Goal: Transaction & Acquisition: Purchase product/service

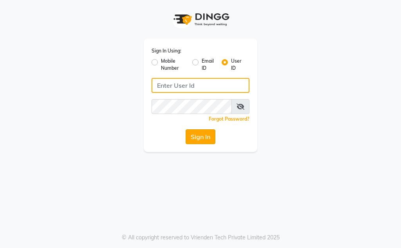
type input "Kunwargadh@123"
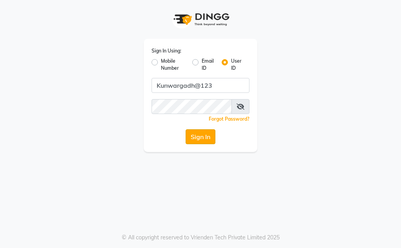
click at [207, 142] on div "Sign In Using: Mobile Number Email ID User ID Kunwargadh@123 Remember me Forgot…" at bounding box center [200, 95] width 113 height 113
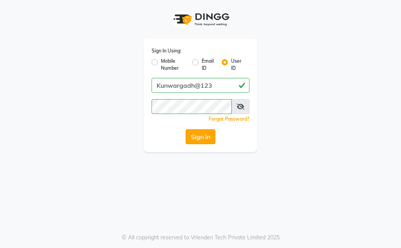
click at [207, 141] on button "Sign In" at bounding box center [200, 136] width 30 height 15
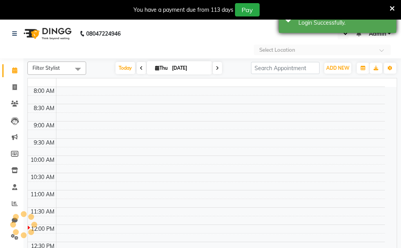
select select "en"
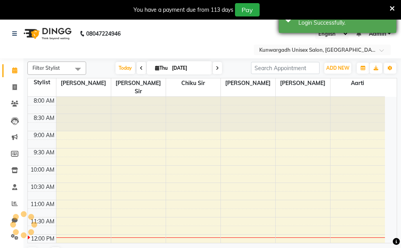
click at [377, 25] on div "Login Successfully." at bounding box center [344, 23] width 92 height 8
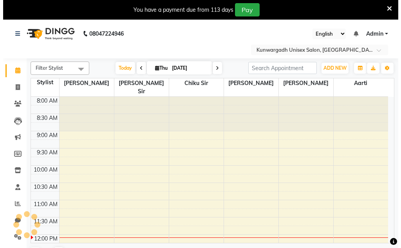
scroll to position [138, 0]
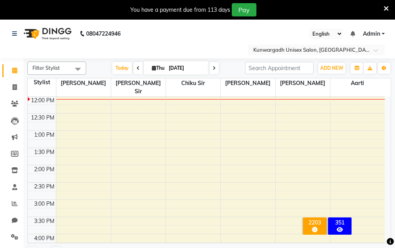
click at [384, 10] on icon at bounding box center [385, 8] width 5 height 7
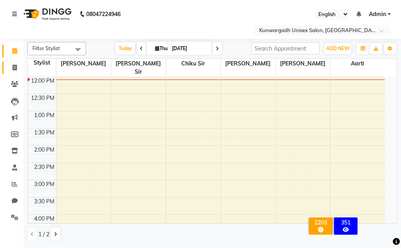
click at [10, 73] on link "Invoice" at bounding box center [11, 67] width 19 height 13
select select "7931"
select select "service"
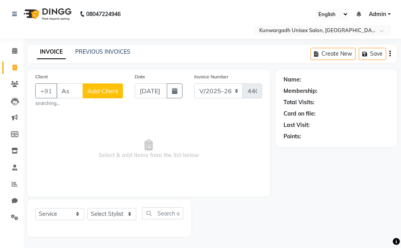
type input "A"
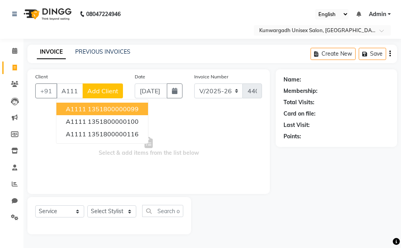
click at [89, 108] on ngb-highlight "1351800000099" at bounding box center [113, 109] width 51 height 8
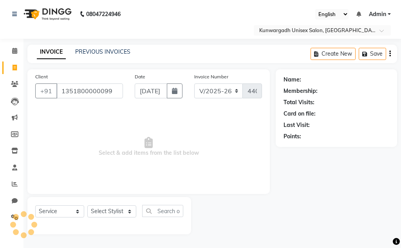
type input "1351800000099"
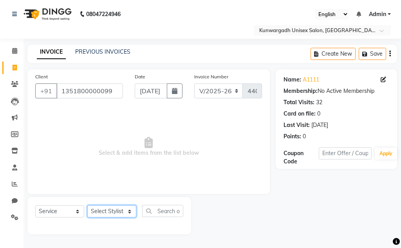
click at [127, 213] on select "Select Stylist Aarti Ayush Sir Chiku Sir Dolly Thakur Gaurav soni Gulfan Khan K…" at bounding box center [111, 211] width 49 height 12
select select "82467"
click at [87, 205] on select "Select Stylist Aarti Ayush Sir Chiku Sir Dolly Thakur Gaurav soni Gulfan Khan K…" at bounding box center [111, 211] width 49 height 12
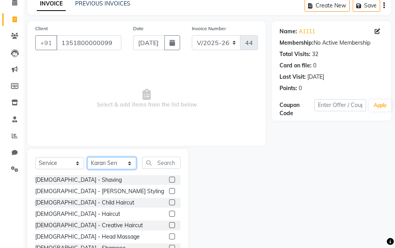
scroll to position [76, 0]
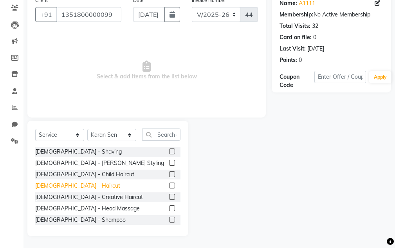
click at [63, 184] on div "Male - Haircut" at bounding box center [77, 185] width 85 height 8
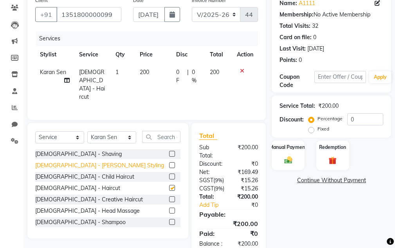
checkbox input "false"
click at [62, 163] on div "[DEMOGRAPHIC_DATA] - [PERSON_NAME] Styling" at bounding box center [99, 165] width 129 height 8
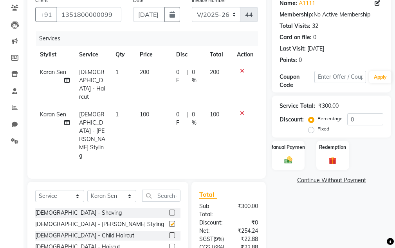
checkbox input "false"
click at [297, 164] on div "Manual Payment" at bounding box center [288, 155] width 34 height 31
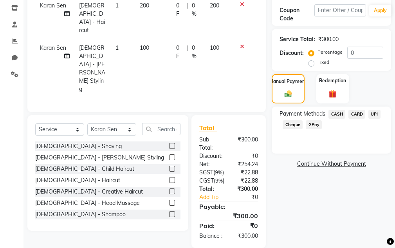
scroll to position [144, 0]
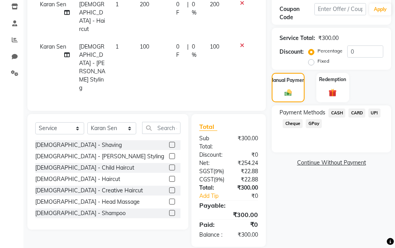
click at [373, 117] on span "UPI" at bounding box center [374, 112] width 12 height 9
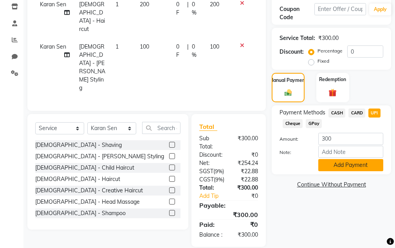
click at [362, 161] on button "Add Payment" at bounding box center [350, 165] width 65 height 12
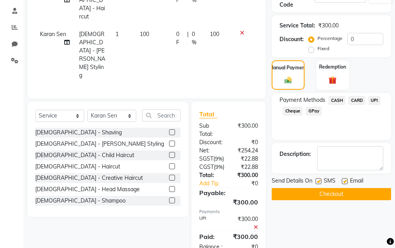
scroll to position [169, 0]
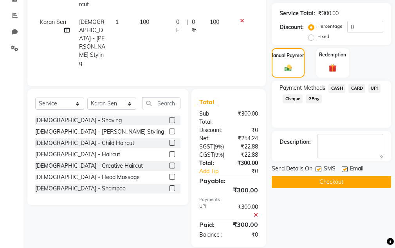
click at [341, 184] on button "Checkout" at bounding box center [330, 182] width 119 height 12
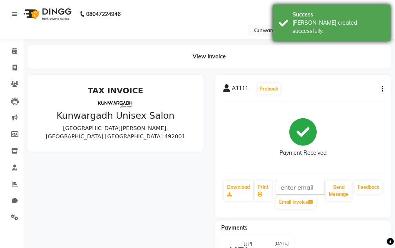
drag, startPoint x: 329, startPoint y: 23, endPoint x: 329, endPoint y: 16, distance: 7.8
click at [329, 20] on div "Bill created successfully." at bounding box center [338, 27] width 92 height 16
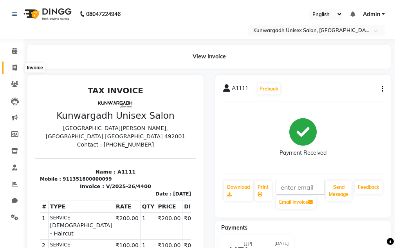
click at [14, 67] on icon at bounding box center [15, 68] width 4 height 6
select select "service"
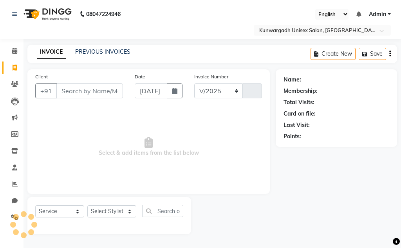
select select "7931"
type input "4401"
click at [9, 57] on li "Calendar" at bounding box center [11, 51] width 23 height 17
click at [12, 60] on li "Invoice" at bounding box center [11, 67] width 23 height 17
click at [13, 65] on icon at bounding box center [15, 68] width 4 height 6
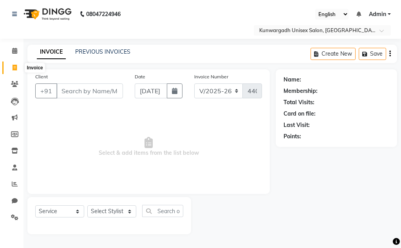
select select "service"
type input "4401"
select select "7931"
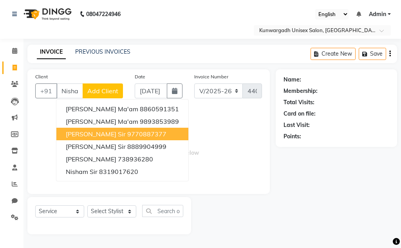
click at [127, 134] on ngb-highlight "9770887377" at bounding box center [146, 134] width 39 height 8
type input "9770887377"
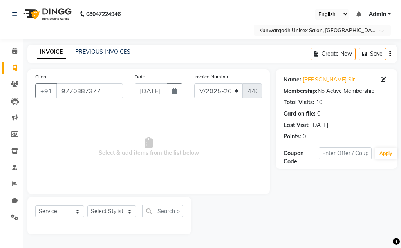
drag, startPoint x: 343, startPoint y: 72, endPoint x: 334, endPoint y: 75, distance: 9.7
click at [342, 73] on div "Name: Nishant Sir Membership: No Active Membership Total Visits: 10 Card on fil…" at bounding box center [336, 106] width 106 height 68
click at [313, 83] on link "[PERSON_NAME] Sir" at bounding box center [328, 79] width 52 height 8
click at [130, 207] on select "Select Stylist Aarti Ayush Sir Chiku Sir Dolly Thakur Gaurav soni Gulfan Khan K…" at bounding box center [111, 211] width 49 height 12
select select "82467"
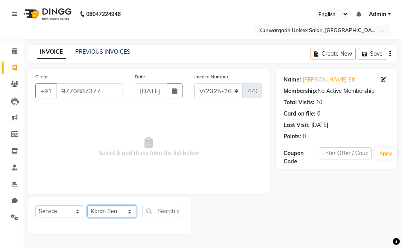
click at [87, 205] on select "Select Stylist Aarti Ayush Sir Chiku Sir Dolly Thakur Gaurav soni Gulfan Khan K…" at bounding box center [111, 211] width 49 height 12
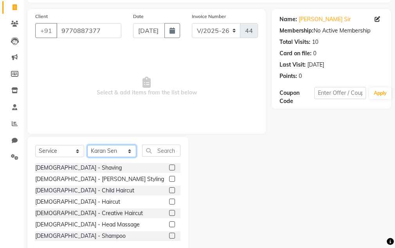
scroll to position [76, 0]
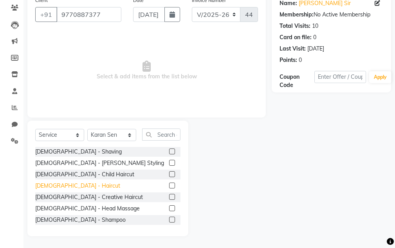
click at [66, 188] on div "Male - Haircut" at bounding box center [77, 185] width 85 height 8
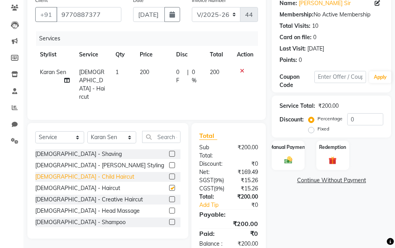
checkbox input "false"
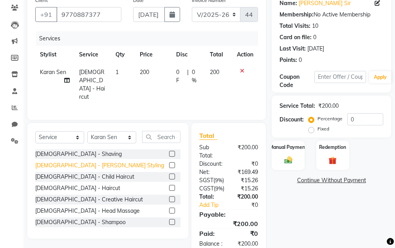
click at [72, 165] on div "[DEMOGRAPHIC_DATA] - [PERSON_NAME] Styling" at bounding box center [99, 165] width 129 height 8
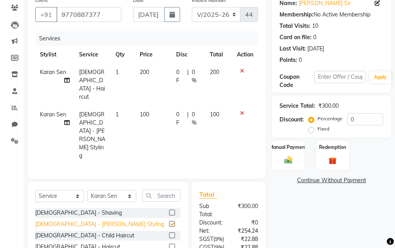
checkbox input "false"
click at [278, 163] on div "Manual Payment" at bounding box center [288, 155] width 34 height 31
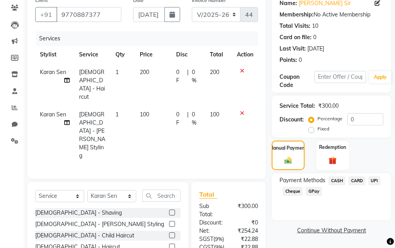
click at [374, 183] on span "UPI" at bounding box center [374, 180] width 12 height 9
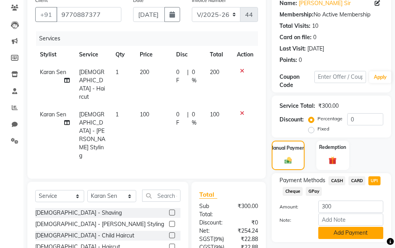
click at [350, 230] on button "Add Payment" at bounding box center [350, 232] width 65 height 12
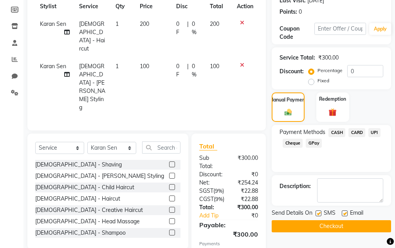
scroll to position [169, 0]
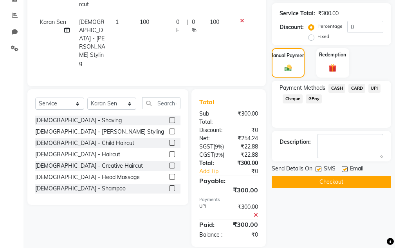
click at [294, 184] on button "Checkout" at bounding box center [330, 182] width 119 height 12
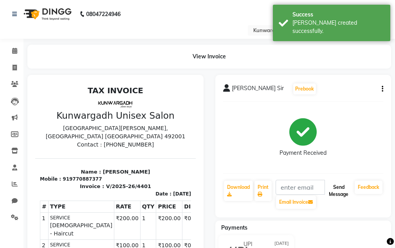
click at [340, 193] on button "Send Message" at bounding box center [338, 190] width 26 height 20
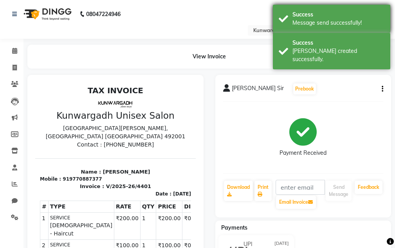
drag, startPoint x: 338, startPoint y: 46, endPoint x: 338, endPoint y: 18, distance: 28.2
click at [338, 37] on div "Success Bill created successfully." at bounding box center [331, 51] width 117 height 36
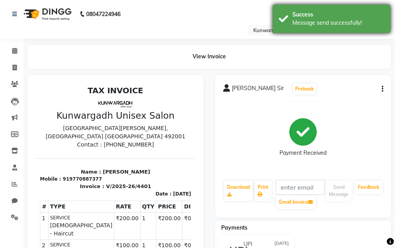
drag, startPoint x: 338, startPoint y: 18, endPoint x: 276, endPoint y: 25, distance: 61.9
click at [330, 24] on div "Success Message send successfully!" at bounding box center [331, 19] width 117 height 28
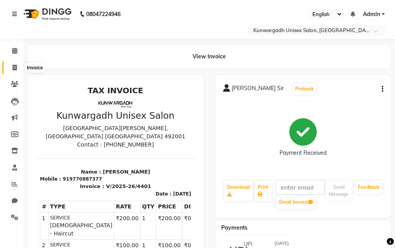
click at [15, 69] on icon at bounding box center [15, 68] width 4 height 6
select select "service"
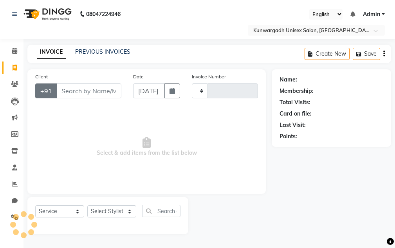
type input "4402"
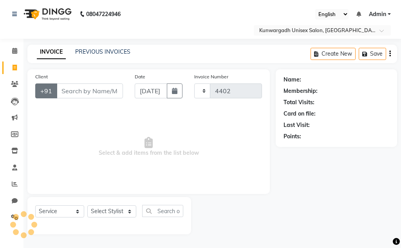
select select "7931"
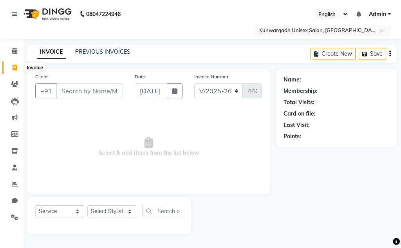
click at [9, 68] on span at bounding box center [15, 67] width 14 height 9
select select "service"
type input "4402"
select select "7931"
click at [0, 53] on li "Calendar" at bounding box center [11, 51] width 23 height 17
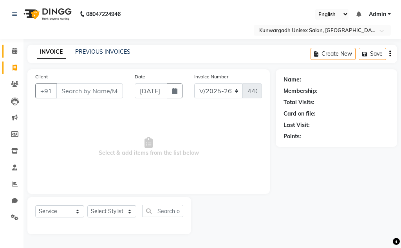
click at [5, 51] on link "Calendar" at bounding box center [11, 51] width 19 height 13
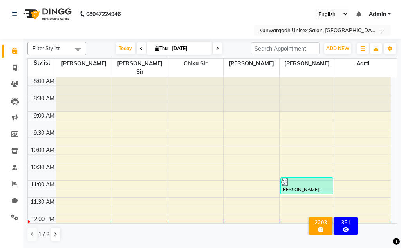
click at [57, 49] on span "Filter Stylist" at bounding box center [45, 48] width 27 height 6
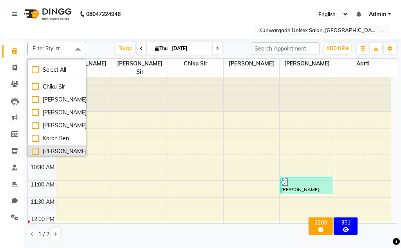
scroll to position [68, 0]
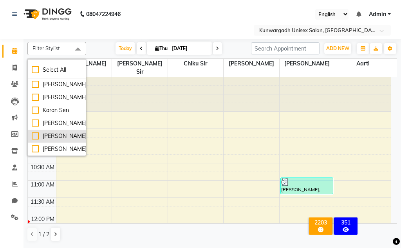
click at [57, 132] on div "[PERSON_NAME]" at bounding box center [57, 136] width 50 height 8
checkbox input "true"
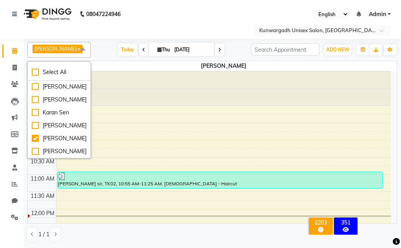
click at [77, 50] on link "x" at bounding box center [79, 48] width 4 height 6
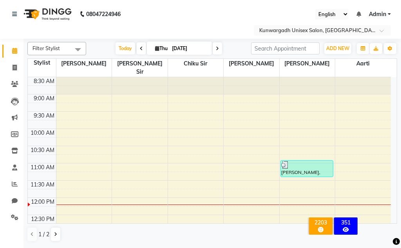
scroll to position [0, 0]
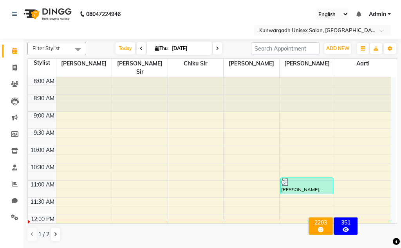
click at [72, 44] on span at bounding box center [78, 49] width 16 height 15
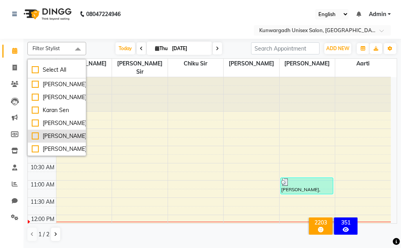
click at [59, 145] on div "Sangeeta Sarthi" at bounding box center [57, 149] width 50 height 8
checkbox input "true"
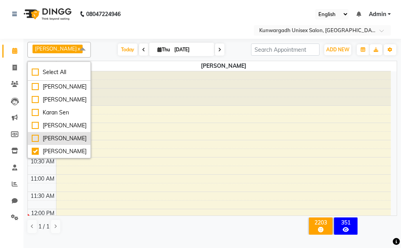
click at [59, 139] on div "[PERSON_NAME]" at bounding box center [59, 138] width 55 height 8
checkbox input "true"
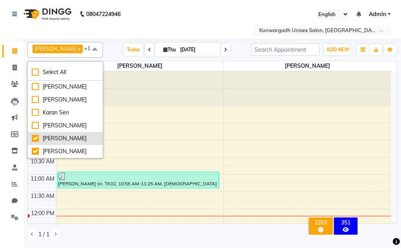
scroll to position [52, 0]
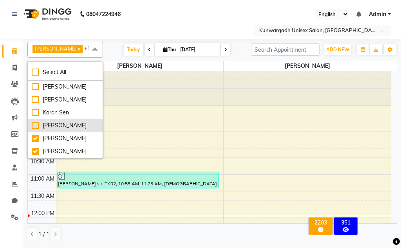
click at [62, 126] on div "Muskan Sahu" at bounding box center [65, 125] width 67 height 8
checkbox input "true"
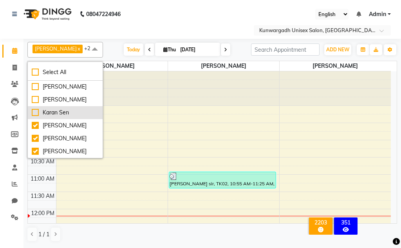
click at [65, 114] on div "Karan Sen" at bounding box center [65, 112] width 67 height 8
checkbox input "true"
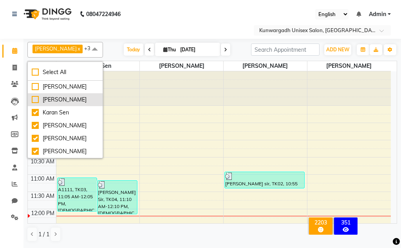
click at [65, 102] on div "[PERSON_NAME]" at bounding box center [65, 99] width 67 height 8
checkbox input "true"
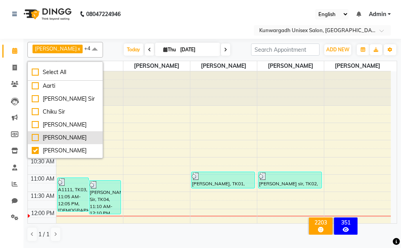
scroll to position [0, 0]
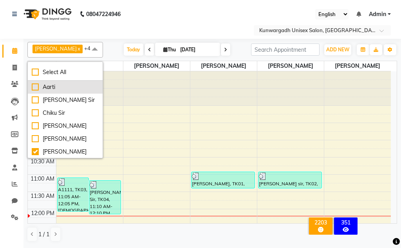
click at [65, 88] on div "Aarti" at bounding box center [65, 87] width 67 height 8
checkbox input "true"
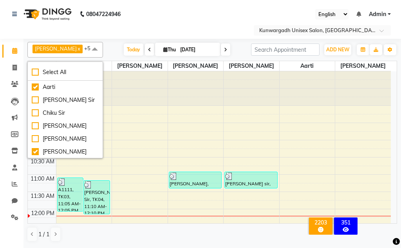
click at [218, 22] on nav "08047224946 Select Location × Kunwargadh Unisex Salon, Tikrapara English ENGLIS…" at bounding box center [200, 19] width 401 height 39
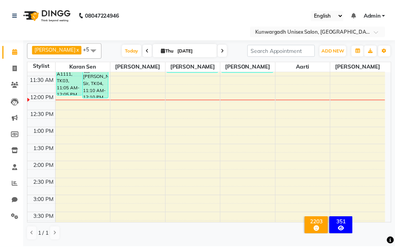
scroll to position [117, 0]
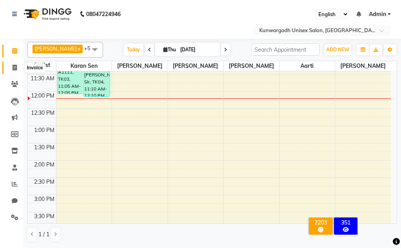
click at [19, 68] on span at bounding box center [15, 67] width 14 height 9
select select "service"
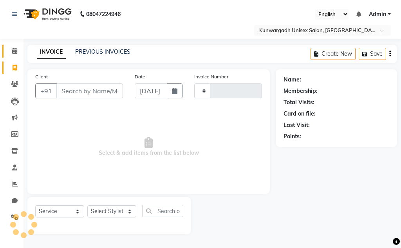
type input "4402"
select select "7931"
click at [15, 66] on icon at bounding box center [15, 68] width 4 height 6
select select "7931"
select select "service"
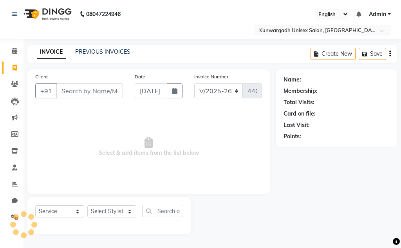
click at [15, 67] on icon at bounding box center [15, 68] width 4 height 6
select select "service"
type input "4402"
select select "7931"
click at [15, 68] on icon at bounding box center [15, 68] width 4 height 6
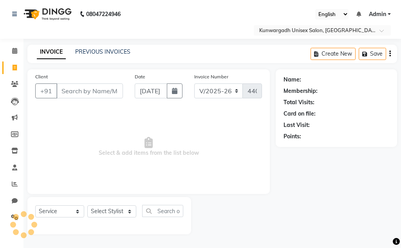
click at [15, 70] on icon at bounding box center [15, 68] width 4 height 6
select select "service"
click at [15, 70] on span at bounding box center [15, 67] width 14 height 9
select select "service"
type input "4402"
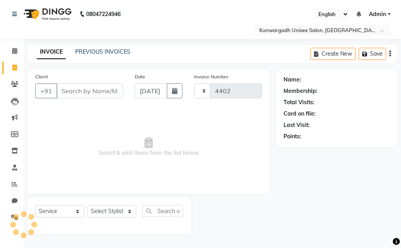
select select "7931"
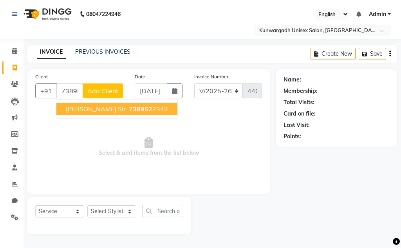
click at [127, 112] on ngb-highlight "738952 2343" at bounding box center [147, 109] width 41 height 8
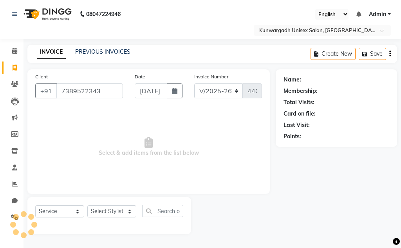
type input "7389522343"
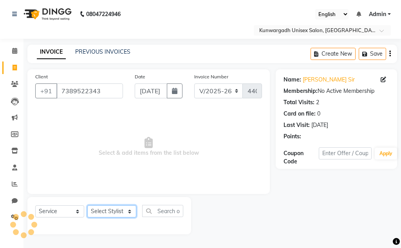
click at [122, 208] on select "Select Stylist Aarti Ayush Sir Chiku Sir Dolly Thakur Gaurav soni Gulfan Khan K…" at bounding box center [111, 211] width 49 height 12
select select "84120"
click at [87, 205] on select "Select Stylist Aarti Ayush Sir Chiku Sir Dolly Thakur Gaurav soni Gulfan Khan K…" at bounding box center [111, 211] width 49 height 12
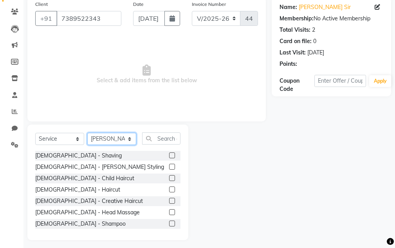
scroll to position [76, 0]
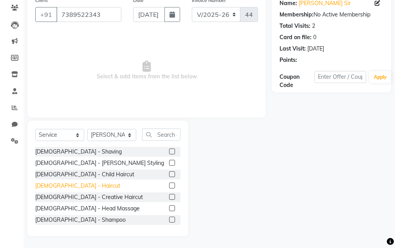
drag, startPoint x: 66, startPoint y: 185, endPoint x: 126, endPoint y: 167, distance: 63.0
click at [66, 185] on div "Male - Haircut" at bounding box center [77, 185] width 85 height 8
checkbox input "false"
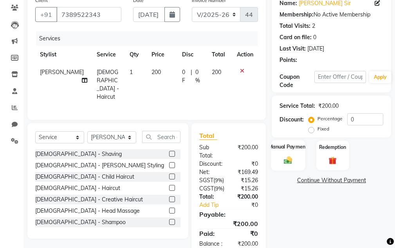
click at [301, 155] on div "Manual Payment" at bounding box center [288, 155] width 34 height 31
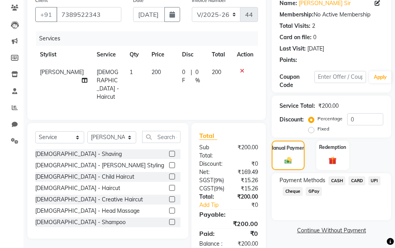
click at [329, 178] on span "CASH" at bounding box center [336, 180] width 17 height 9
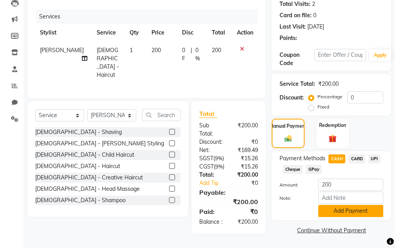
click at [331, 205] on button "Add Payment" at bounding box center [350, 211] width 65 height 12
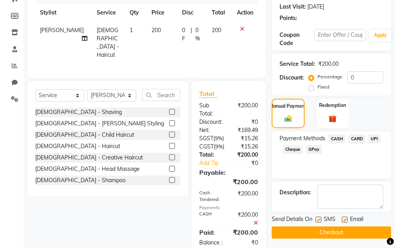
scroll to position [159, 0]
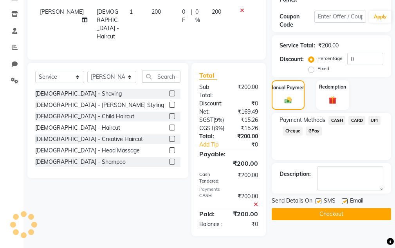
click at [325, 208] on button "Checkout" at bounding box center [330, 214] width 119 height 12
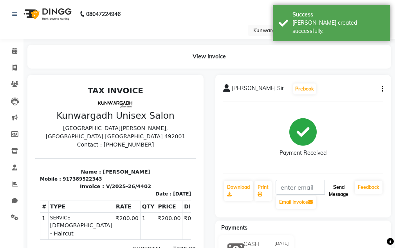
click at [331, 186] on button "Send Message" at bounding box center [338, 190] width 26 height 20
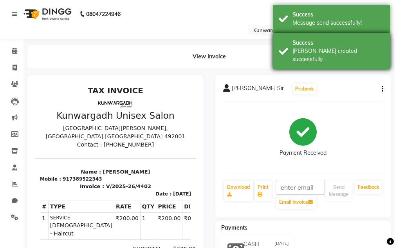
drag, startPoint x: 320, startPoint y: 47, endPoint x: 318, endPoint y: 43, distance: 4.5
click at [319, 46] on div "Success Bill created successfully." at bounding box center [331, 51] width 117 height 36
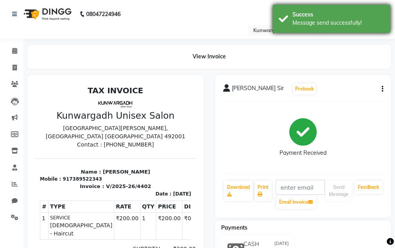
click at [315, 29] on div "Success Message send successfully!" at bounding box center [331, 19] width 117 height 28
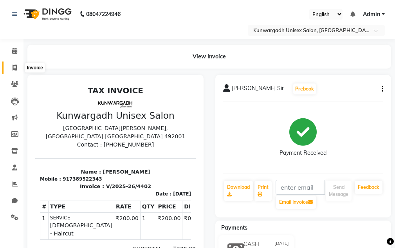
click at [14, 67] on icon at bounding box center [15, 68] width 4 height 6
select select "service"
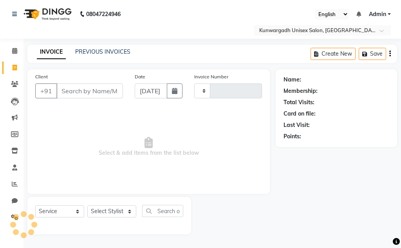
type input "4403"
select select "7931"
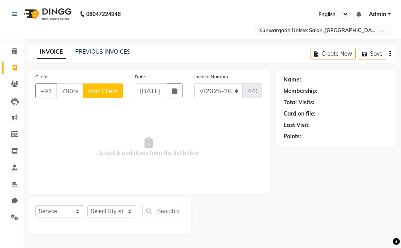
type input "7805087818"
click at [113, 88] on span "Add Client" at bounding box center [102, 91] width 31 height 8
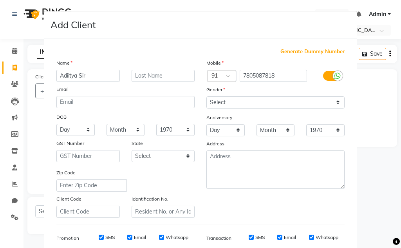
type input "Adiitya Sir"
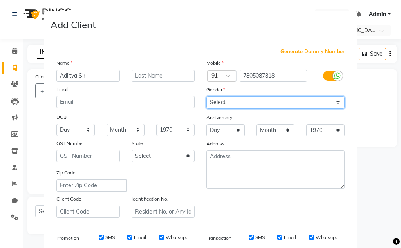
click at [226, 101] on select "Select Male Female Other Prefer Not To Say" at bounding box center [275, 102] width 138 height 12
select select "[DEMOGRAPHIC_DATA]"
click at [206, 96] on select "Select Male Female Other Prefer Not To Say" at bounding box center [275, 102] width 138 height 12
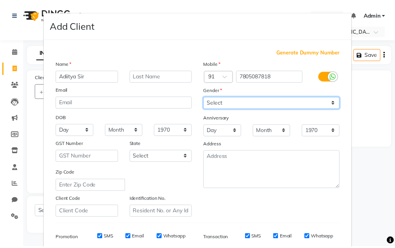
scroll to position [113, 0]
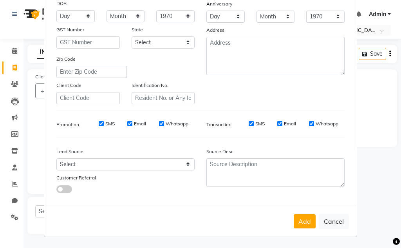
drag, startPoint x: 300, startPoint y: 221, endPoint x: 299, endPoint y: 217, distance: 4.4
click at [299, 219] on button "Add" at bounding box center [304, 221] width 22 height 14
select select
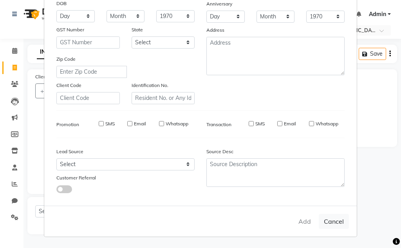
select select
checkbox input "false"
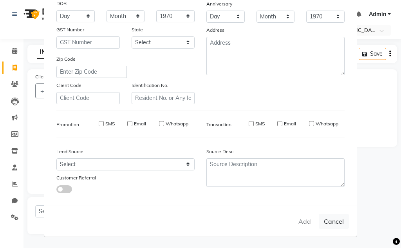
checkbox input "false"
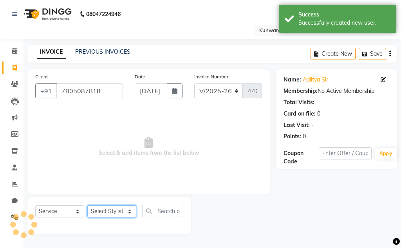
click at [93, 208] on select "Select Stylist Aarti Ayush Sir Chiku Sir Dolly Thakur Gaurav soni Gulfan Khan K…" at bounding box center [111, 211] width 49 height 12
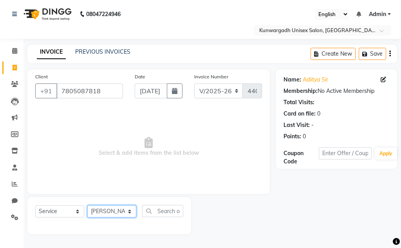
click at [87, 205] on select "Select Stylist Aarti Ayush Sir Chiku Sir Dolly Thakur Gaurav soni Gulfan Khan K…" at bounding box center [111, 211] width 49 height 12
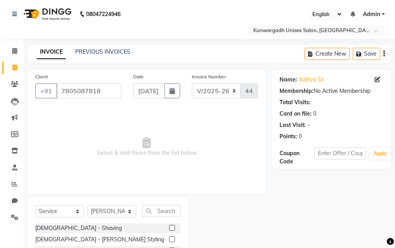
click at [109, 208] on select "Select Stylist Aarti Ayush Sir Chiku Sir Dolly Thakur Gaurav soni Gulfan Khan K…" at bounding box center [111, 211] width 49 height 12
select select "82467"
click at [87, 205] on select "Select Stylist Aarti Ayush Sir Chiku Sir Dolly Thakur Gaurav soni Gulfan Khan K…" at bounding box center [111, 211] width 49 height 12
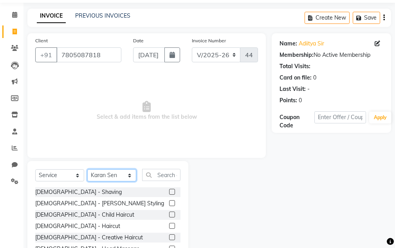
scroll to position [39, 0]
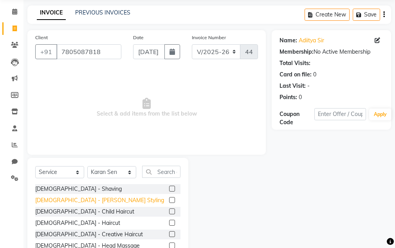
click at [63, 203] on div "[DEMOGRAPHIC_DATA] - [PERSON_NAME] Styling" at bounding box center [99, 200] width 129 height 8
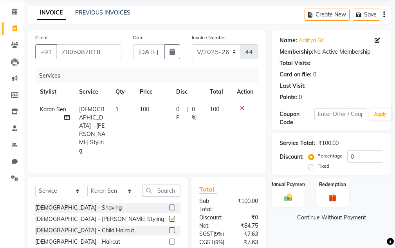
checkbox input "false"
click at [287, 187] on label "Manual Payment" at bounding box center [287, 183] width 39 height 7
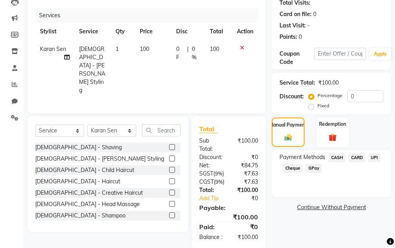
scroll to position [118, 0]
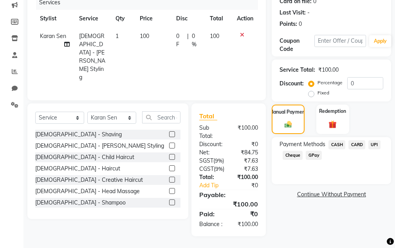
click at [336, 146] on div "Payment Methods CASH CARD UPI Cheque GPay" at bounding box center [331, 150] width 104 height 21
drag, startPoint x: 336, startPoint y: 135, endPoint x: 336, endPoint y: 142, distance: 7.4
click at [336, 140] on span "CASH" at bounding box center [336, 144] width 17 height 9
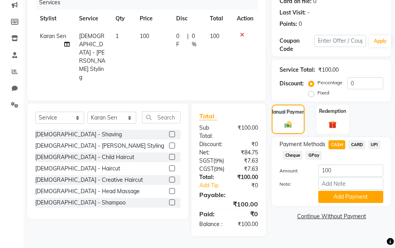
click at [338, 197] on div "Payment Methods CASH CARD UPI Cheque GPay Amount: 100 Note: Add Payment" at bounding box center [330, 171] width 119 height 69
click at [335, 192] on button "Add Payment" at bounding box center [350, 196] width 65 height 12
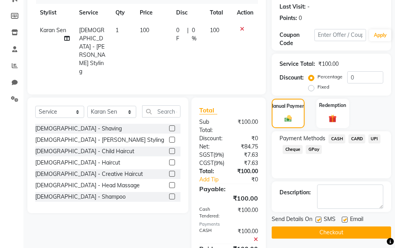
scroll to position [159, 0]
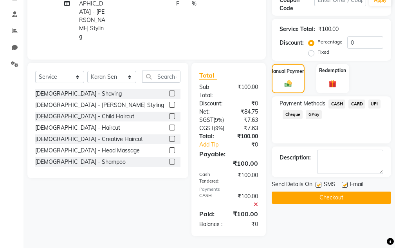
click at [332, 193] on button "Checkout" at bounding box center [330, 197] width 119 height 12
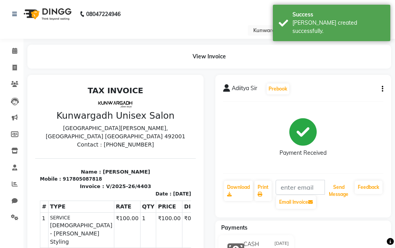
click at [332, 193] on button "Send Message" at bounding box center [338, 190] width 26 height 20
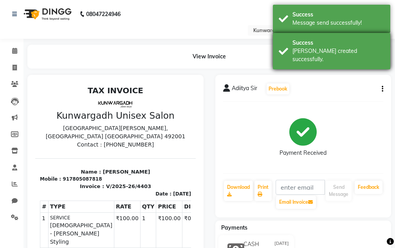
drag, startPoint x: 314, startPoint y: 54, endPoint x: 314, endPoint y: 49, distance: 5.1
click at [314, 51] on div "Bill created successfully." at bounding box center [338, 55] width 92 height 16
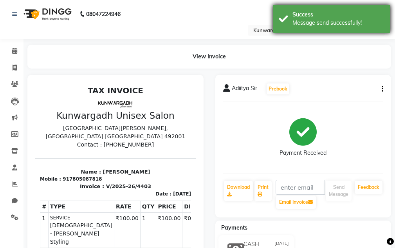
click at [309, 27] on div "Message send successfully!" at bounding box center [338, 23] width 92 height 8
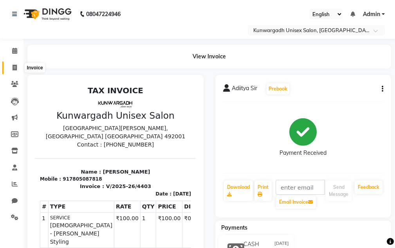
click at [12, 69] on span at bounding box center [15, 67] width 14 height 9
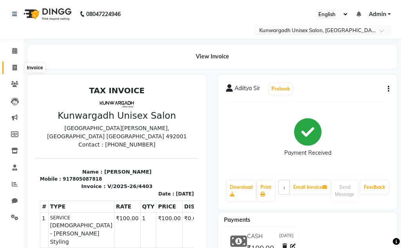
select select "7931"
select select "service"
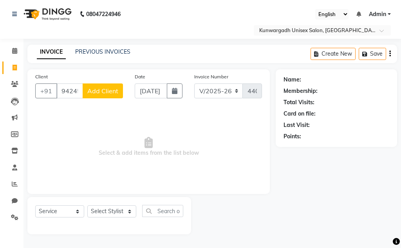
type input "94245532863"
click at [111, 96] on button "Add Client" at bounding box center [103, 90] width 40 height 15
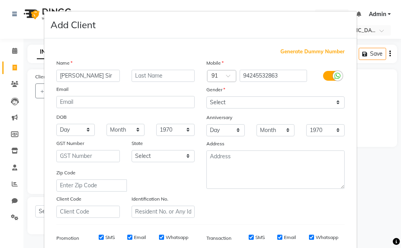
type input "Advit Sir"
drag, startPoint x: 223, startPoint y: 93, endPoint x: 223, endPoint y: 99, distance: 5.1
click at [223, 96] on div "Mobile Country Code × 91 94245532863 Gender Select Male Female Other Prefer Not…" at bounding box center [275, 138] width 150 height 159
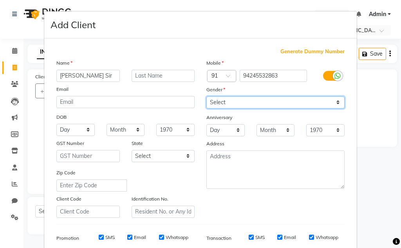
click at [224, 99] on select "Select Male Female Other Prefer Not To Say" at bounding box center [275, 102] width 138 height 12
select select "[DEMOGRAPHIC_DATA]"
click at [206, 96] on select "Select Male Female Other Prefer Not To Say" at bounding box center [275, 102] width 138 height 12
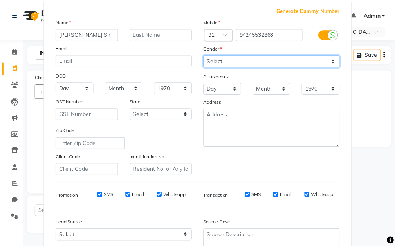
scroll to position [113, 0]
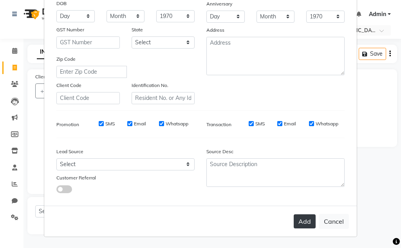
drag, startPoint x: 298, startPoint y: 223, endPoint x: 281, endPoint y: 207, distance: 23.2
click at [298, 222] on button "Add" at bounding box center [304, 221] width 22 height 14
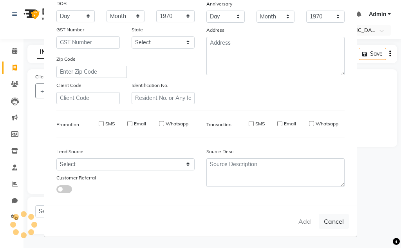
select select
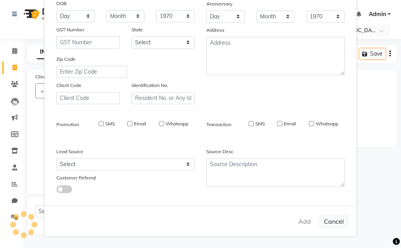
select select
checkbox input "false"
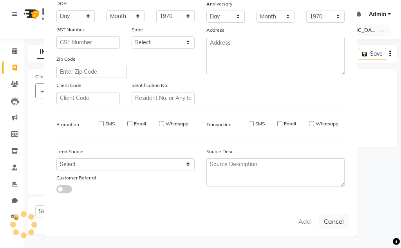
checkbox input "false"
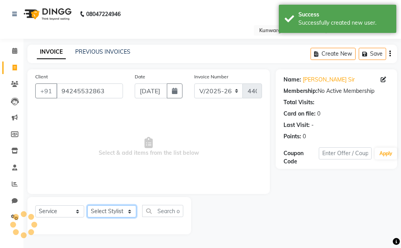
click at [126, 210] on select "Select Stylist Aarti Ayush Sir Chiku Sir Dolly Thakur Gaurav soni Gulfan Khan K…" at bounding box center [111, 211] width 49 height 12
select select "85604"
click at [87, 205] on select "Select Stylist Aarti Ayush Sir Chiku Sir Dolly Thakur Gaurav soni Gulfan Khan K…" at bounding box center [111, 211] width 49 height 12
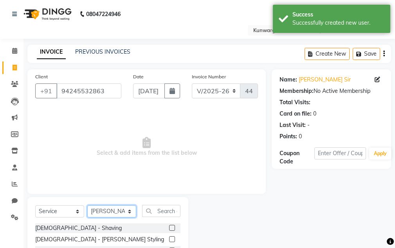
scroll to position [76, 0]
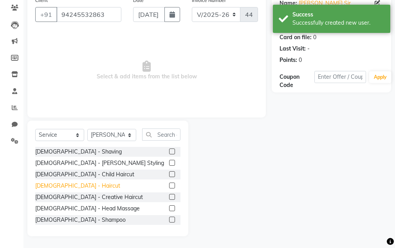
drag, startPoint x: 66, startPoint y: 187, endPoint x: 70, endPoint y: 183, distance: 5.8
click at [68, 184] on div "Male - Haircut" at bounding box center [77, 185] width 85 height 8
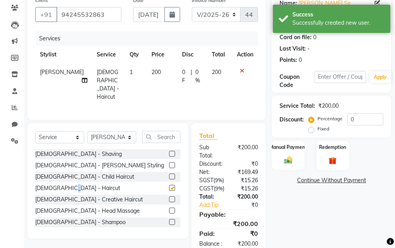
checkbox input "false"
click at [283, 153] on div "Manual Payment" at bounding box center [288, 155] width 34 height 31
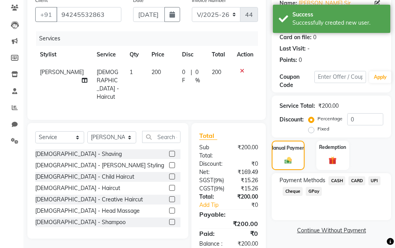
click at [345, 180] on div "CARD" at bounding box center [355, 181] width 20 height 11
click at [343, 182] on span "CASH" at bounding box center [336, 180] width 17 height 9
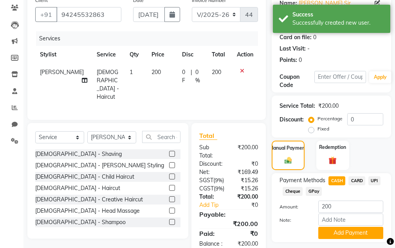
scroll to position [118, 0]
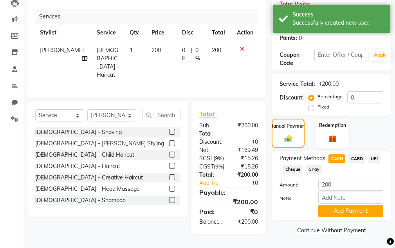
click at [342, 197] on div "Payment Methods CASH CARD UPI Cheque GPay Amount: 200 Note: Add Payment" at bounding box center [330, 185] width 119 height 69
click at [343, 205] on button "Add Payment" at bounding box center [350, 211] width 65 height 12
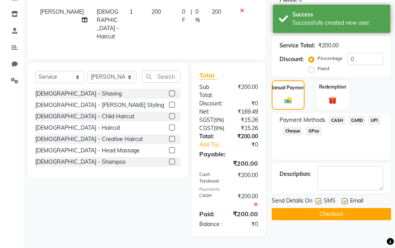
scroll to position [159, 0]
click at [339, 198] on div "Name: Advit Sir Membership: No Active Membership Total Visits: Card on file: 0 …" at bounding box center [333, 84] width 125 height 303
click at [339, 208] on button "Checkout" at bounding box center [330, 214] width 119 height 12
click at [339, 208] on div "Checkout" at bounding box center [330, 214] width 119 height 12
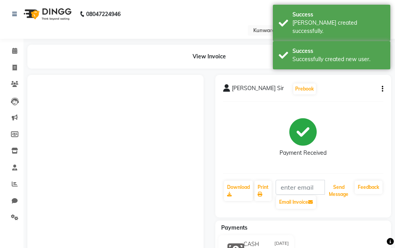
click at [341, 192] on button "Send Message" at bounding box center [338, 190] width 26 height 20
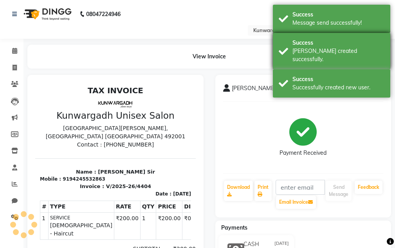
drag, startPoint x: 323, startPoint y: 77, endPoint x: 316, endPoint y: 54, distance: 23.5
click at [323, 83] on div "Successfully created new user." at bounding box center [338, 87] width 92 height 8
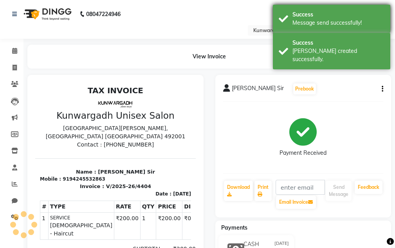
drag, startPoint x: 316, startPoint y: 54, endPoint x: 305, endPoint y: 25, distance: 31.3
click at [315, 51] on div "Bill created successfully." at bounding box center [338, 55] width 92 height 16
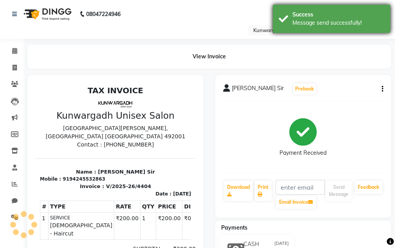
click at [305, 24] on div "Message send successfully!" at bounding box center [338, 23] width 92 height 8
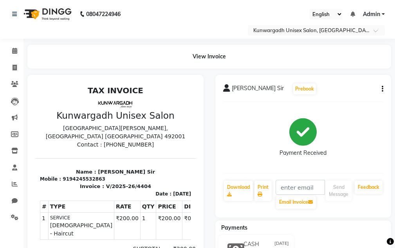
click at [23, 68] on div "View Invoice" at bounding box center [209, 57] width 375 height 24
click at [20, 68] on span at bounding box center [15, 67] width 14 height 9
select select "service"
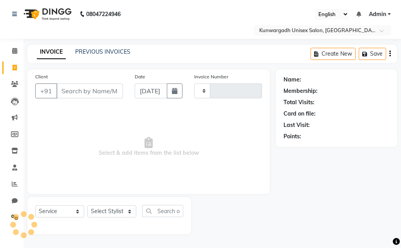
type input "4405"
select select "7931"
click at [19, 51] on span at bounding box center [15, 51] width 14 height 9
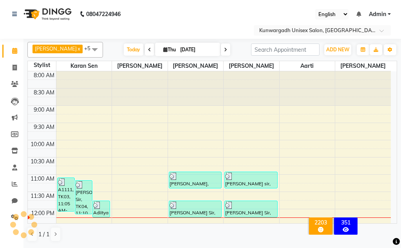
click at [9, 91] on li "Clients" at bounding box center [11, 84] width 23 height 17
click at [10, 90] on link "Clients" at bounding box center [11, 84] width 19 height 13
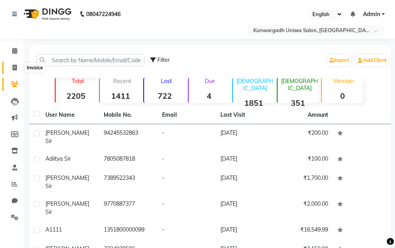
click at [14, 69] on icon at bounding box center [15, 68] width 4 height 6
select select "service"
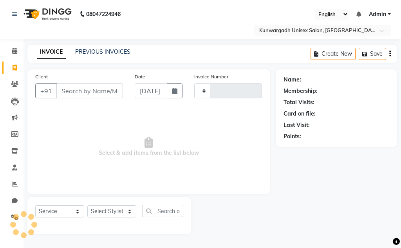
type input "4405"
select select "7931"
click at [14, 105] on link "Leads" at bounding box center [11, 101] width 19 height 13
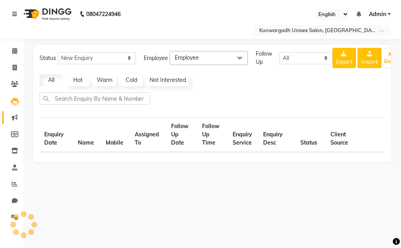
click at [14, 113] on span at bounding box center [15, 117] width 14 height 9
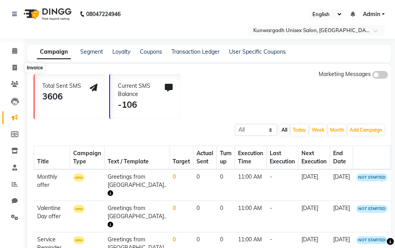
click at [13, 59] on li "Invoice" at bounding box center [11, 67] width 23 height 17
click at [13, 75] on li "Invoice" at bounding box center [11, 67] width 23 height 17
click at [13, 74] on link "Invoice" at bounding box center [11, 67] width 19 height 13
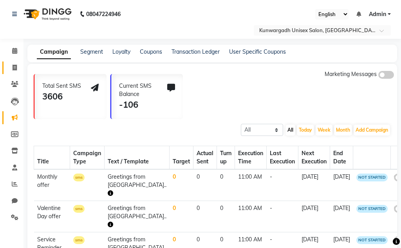
select select "7931"
select select "service"
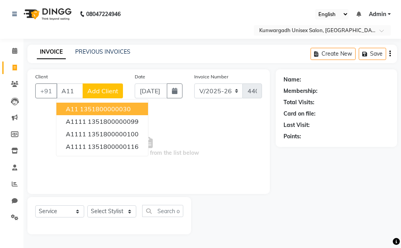
click at [73, 111] on span "A11" at bounding box center [72, 109] width 13 height 8
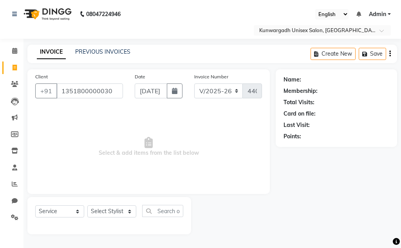
type input "1351800000030"
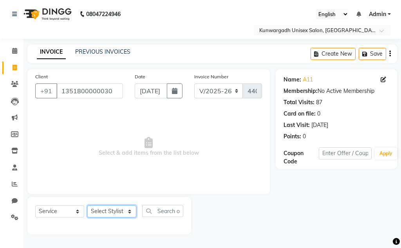
click at [110, 213] on select "Select Stylist Aarti Ayush Sir Chiku Sir Dolly Thakur Gaurav soni Gulfan Khan K…" at bounding box center [111, 211] width 49 height 12
select select "86123"
click at [87, 205] on select "Select Stylist Aarti Ayush Sir Chiku Sir Dolly Thakur Gaurav soni Gulfan Khan K…" at bounding box center [111, 211] width 49 height 12
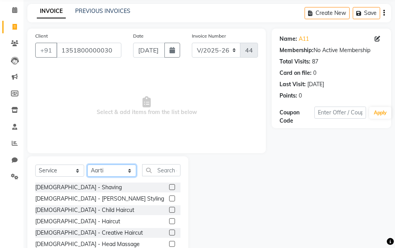
scroll to position [76, 0]
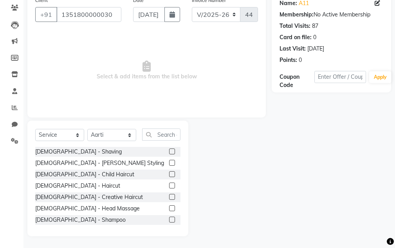
click at [171, 140] on div "Select Service Product Membership Package Voucher Prepaid Gift Card Select Styl…" at bounding box center [107, 137] width 145 height 18
click at [171, 138] on input "text" at bounding box center [161, 134] width 38 height 12
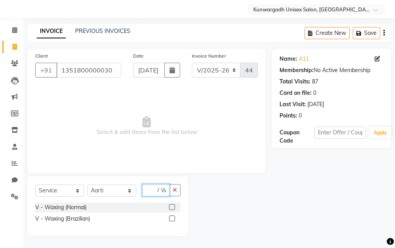
scroll to position [0, 5]
type input "V Wa"
click at [83, 220] on div "V - Waxing (Brazilian)" at bounding box center [62, 218] width 55 height 8
checkbox input "false"
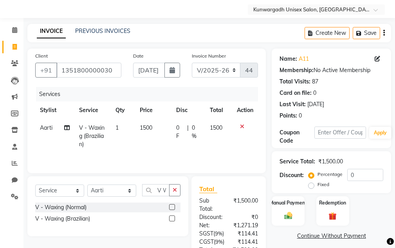
click at [220, 129] on span "1500" at bounding box center [216, 127] width 13 height 7
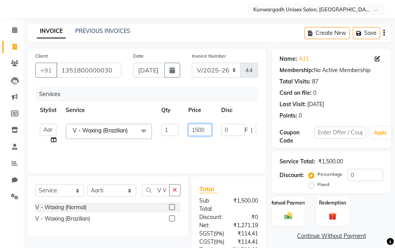
click at [199, 128] on input "1500" at bounding box center [199, 130] width 23 height 12
type input "1000"
click at [205, 149] on div "Services Stylist Service Qty Price Disc Total Action Aarti Ayush Sir Chiku Sir …" at bounding box center [146, 126] width 223 height 78
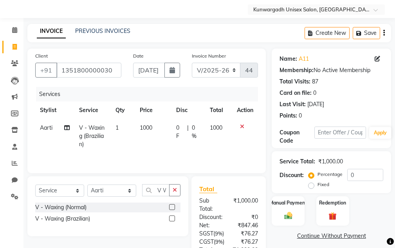
drag, startPoint x: 201, startPoint y: 165, endPoint x: 208, endPoint y: 160, distance: 8.9
click at [228, 162] on div "Client +91 1351800000030 Date 04-09-2025 Invoice Number V/2025 V/2025-26 4405 S…" at bounding box center [146, 111] width 238 height 124
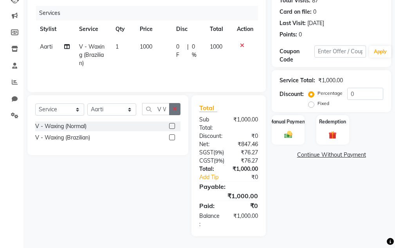
click at [180, 103] on button "button" at bounding box center [174, 109] width 11 height 12
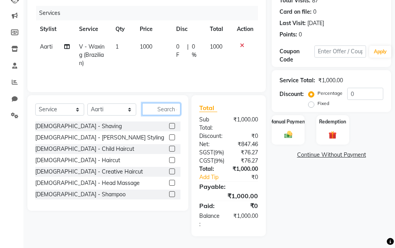
click at [180, 103] on input "text" at bounding box center [161, 109] width 38 height 12
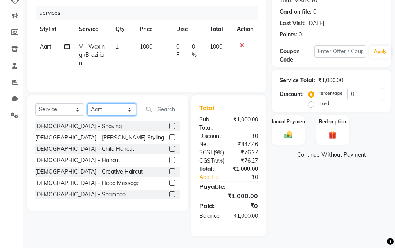
click at [116, 103] on select "Select Stylist Aarti Ayush Sir Chiku Sir Dolly Thakur Gaurav soni Gulfan Khan K…" at bounding box center [111, 109] width 49 height 12
select select "84120"
click at [87, 103] on select "Select Stylist Aarti Ayush Sir Chiku Sir Dolly Thakur Gaurav soni Gulfan Khan K…" at bounding box center [111, 109] width 49 height 12
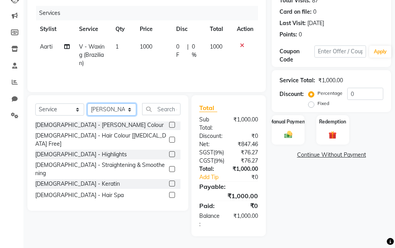
scroll to position [0, 0]
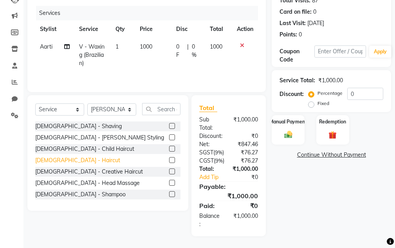
click at [59, 156] on div "Male - Haircut" at bounding box center [77, 160] width 85 height 8
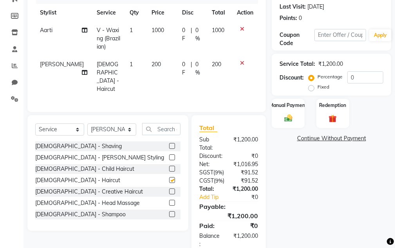
checkbox input "false"
click at [155, 123] on input "text" at bounding box center [161, 129] width 38 height 12
click at [106, 123] on select "Select Stylist Aarti Ayush Sir Chiku Sir Dolly Thakur Gaurav soni Gulfan Khan K…" at bounding box center [111, 129] width 49 height 12
select select "86123"
click at [87, 123] on select "Select Stylist Aarti Ayush Sir Chiku Sir Dolly Thakur Gaurav soni Gulfan Khan K…" at bounding box center [111, 129] width 49 height 12
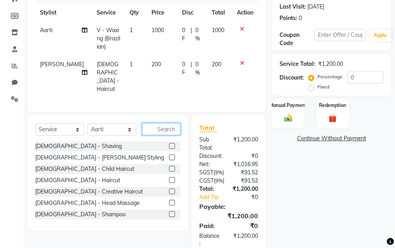
click at [154, 123] on input "text" at bounding box center [161, 129] width 38 height 12
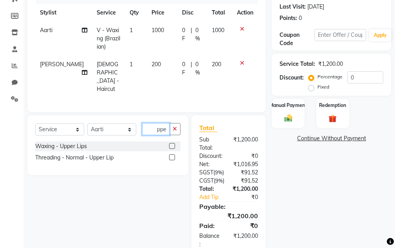
scroll to position [0, 5]
type input "upper"
click at [97, 153] on div "Threading - Normal - Upper Lip" at bounding box center [74, 157] width 78 height 8
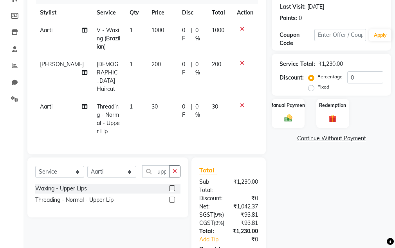
checkbox input "false"
click at [280, 117] on div "Manual Payment" at bounding box center [288, 113] width 34 height 31
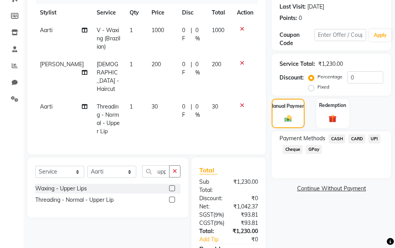
click at [373, 142] on span "UPI" at bounding box center [374, 138] width 12 height 9
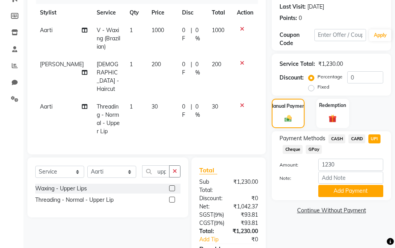
scroll to position [178, 0]
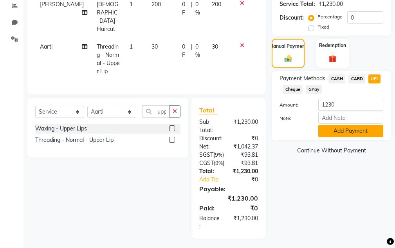
click at [345, 136] on button "Add Payment" at bounding box center [350, 131] width 65 height 12
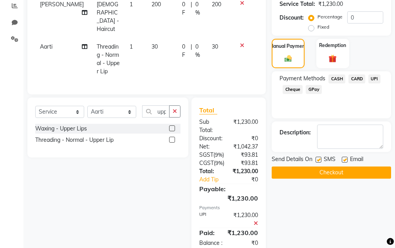
click at [343, 169] on button "Checkout" at bounding box center [330, 172] width 119 height 12
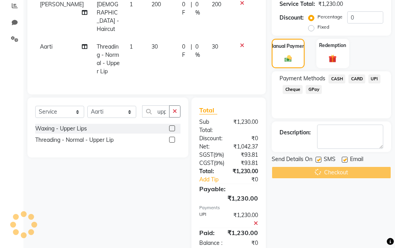
scroll to position [203, 0]
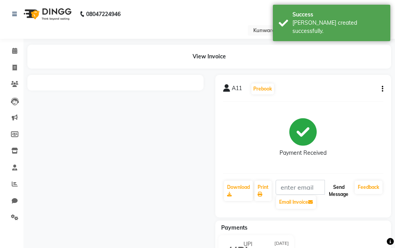
click at [339, 186] on button "Send Message" at bounding box center [338, 190] width 26 height 20
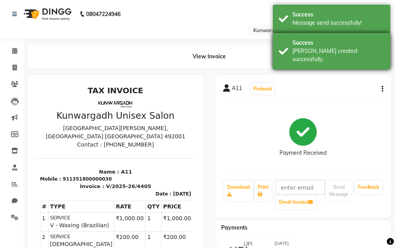
click at [338, 44] on div "Success" at bounding box center [338, 43] width 92 height 8
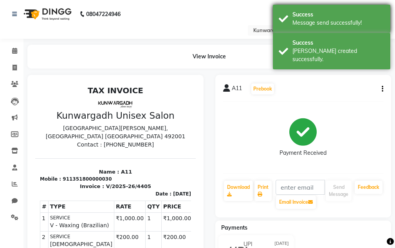
click at [332, 28] on div "Success Message send successfully!" at bounding box center [331, 19] width 117 height 28
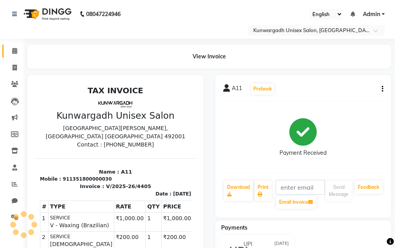
click at [6, 52] on link "Calendar" at bounding box center [11, 51] width 19 height 13
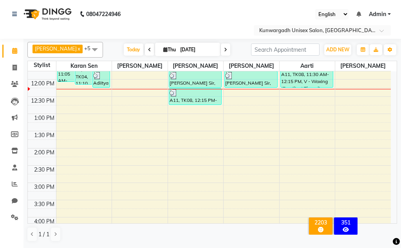
scroll to position [78, 0]
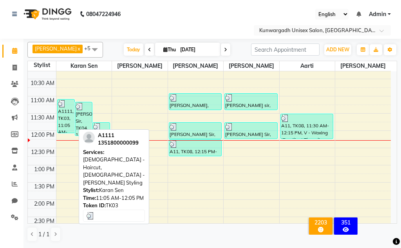
click at [64, 119] on div "A1111, TK03, 11:05 AM-12:05 PM, Male - Haircut,Male - Beard Styling" at bounding box center [65, 115] width 17 height 33
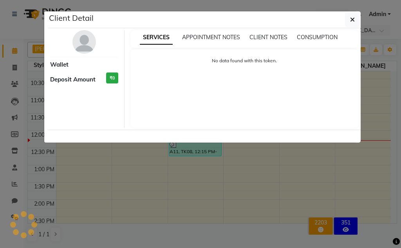
select select "3"
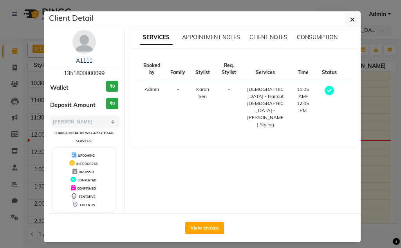
drag, startPoint x: 192, startPoint y: 228, endPoint x: 224, endPoint y: 195, distance: 45.9
click at [192, 227] on button "View Invoice" at bounding box center [204, 227] width 39 height 13
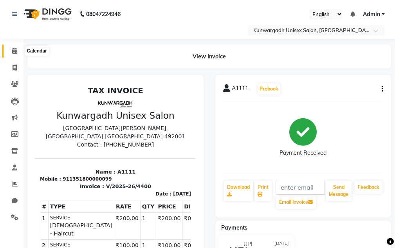
drag, startPoint x: 14, startPoint y: 52, endPoint x: 13, endPoint y: 57, distance: 5.1
click at [14, 52] on icon at bounding box center [14, 51] width 5 height 6
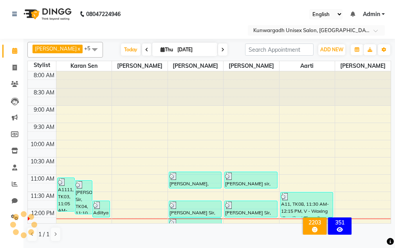
scroll to position [138, 0]
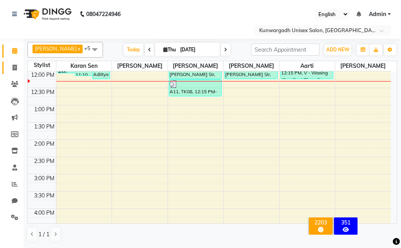
click at [14, 72] on link "Invoice" at bounding box center [11, 67] width 19 height 13
select select "service"
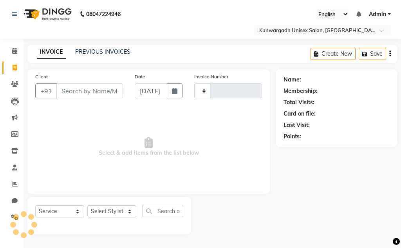
type input "4406"
select select "7931"
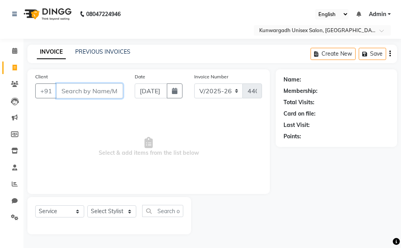
click at [70, 92] on input "Client" at bounding box center [89, 90] width 66 height 15
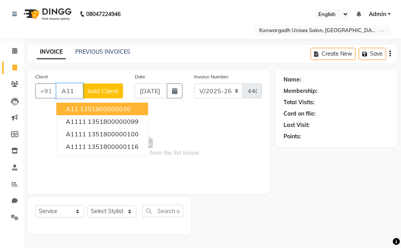
click at [104, 109] on ngb-highlight "1351800000030" at bounding box center [105, 109] width 51 height 8
type input "1351800000030"
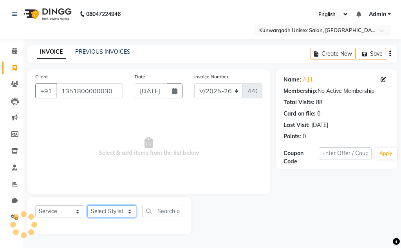
click at [114, 212] on select "Select Stylist Aarti Ayush Sir Chiku Sir Dolly Thakur Gaurav soni Gulfan Khan K…" at bounding box center [111, 211] width 49 height 12
select select "85604"
click at [87, 205] on select "Select Stylist Aarti Ayush Sir Chiku Sir Dolly Thakur Gaurav soni Gulfan Khan K…" at bounding box center [111, 211] width 49 height 12
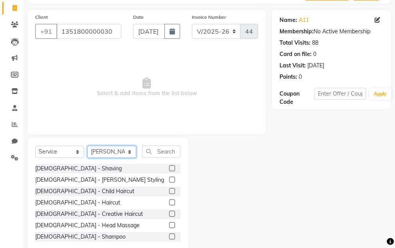
scroll to position [76, 0]
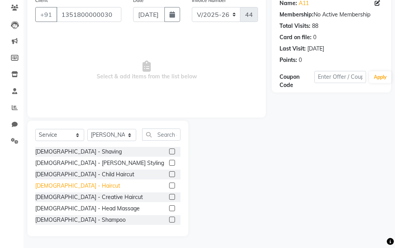
click at [66, 187] on div "Male - Haircut" at bounding box center [77, 185] width 85 height 8
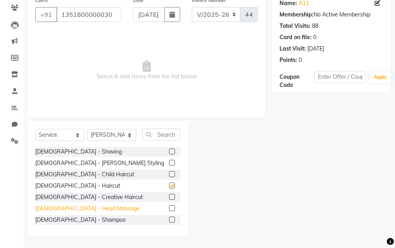
checkbox input "false"
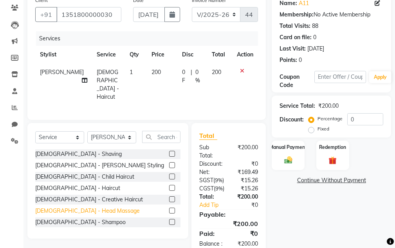
click at [68, 211] on div "Male - Head Massage" at bounding box center [87, 211] width 104 height 8
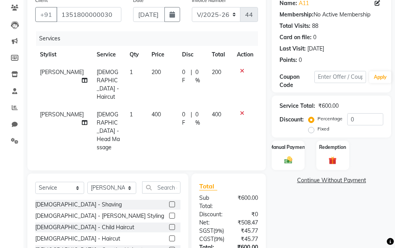
checkbox input "false"
click at [295, 160] on div "Manual Payment" at bounding box center [288, 155] width 34 height 31
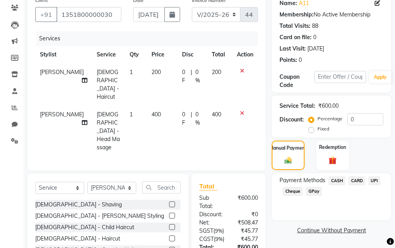
click at [383, 185] on div "Payment Methods CASH CARD UPI Cheque GPay" at bounding box center [330, 196] width 119 height 47
click at [377, 183] on span "UPI" at bounding box center [374, 180] width 12 height 9
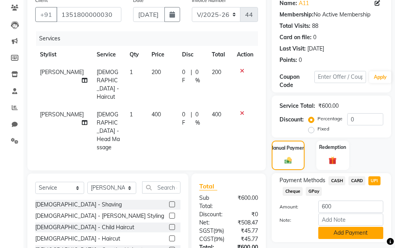
click at [353, 228] on button "Add Payment" at bounding box center [350, 232] width 65 height 12
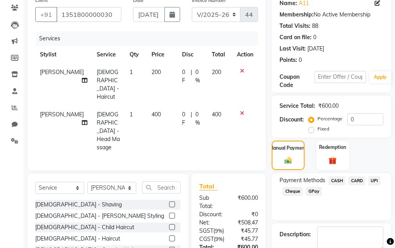
click at [378, 178] on span "UPI" at bounding box center [374, 180] width 12 height 9
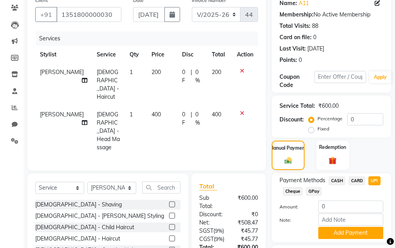
scroll to position [169, 0]
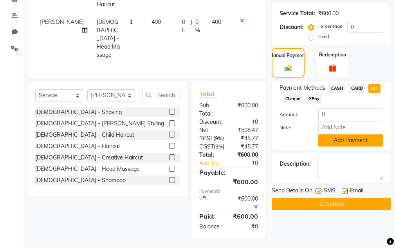
click at [351, 140] on button "Add Payment" at bounding box center [350, 140] width 65 height 12
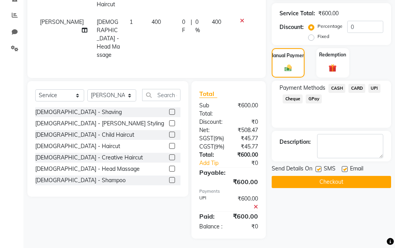
click at [355, 185] on button "Checkout" at bounding box center [330, 182] width 119 height 12
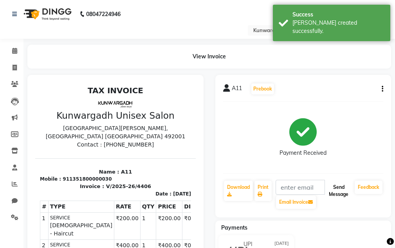
click at [329, 191] on button "Send Message" at bounding box center [338, 190] width 26 height 20
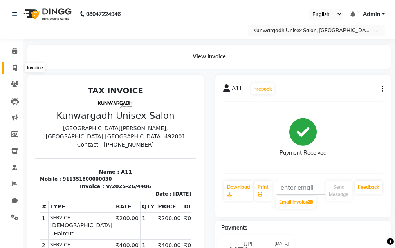
click at [13, 70] on span at bounding box center [15, 67] width 14 height 9
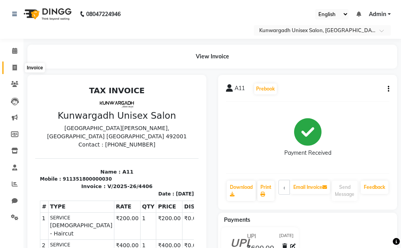
select select "7931"
select select "service"
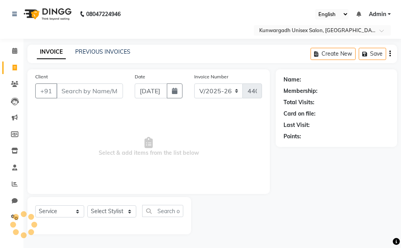
click at [14, 57] on li "Calendar" at bounding box center [11, 51] width 23 height 17
click at [11, 52] on span at bounding box center [15, 51] width 14 height 9
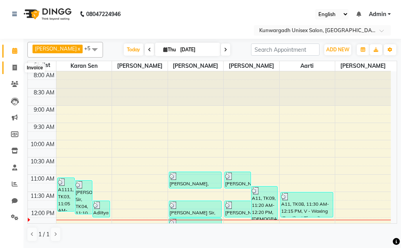
click at [15, 71] on span at bounding box center [15, 67] width 14 height 9
select select "service"
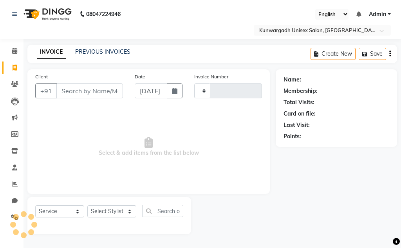
type input "4407"
select select "7931"
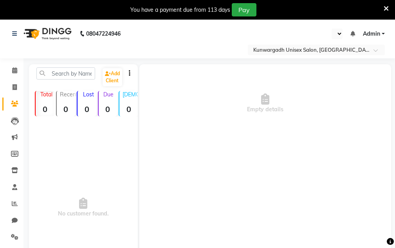
select select "en"
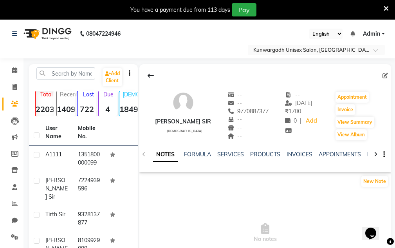
click at [385, 9] on icon at bounding box center [385, 8] width 5 height 7
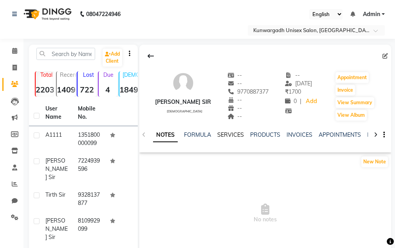
click at [239, 134] on link "SERVICES" at bounding box center [230, 134] width 27 height 7
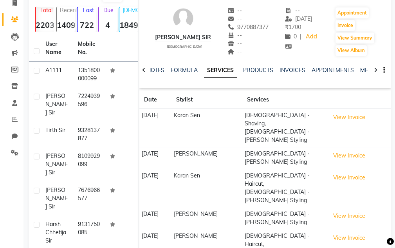
scroll to position [39, 0]
